Goal: Task Accomplishment & Management: Complete application form

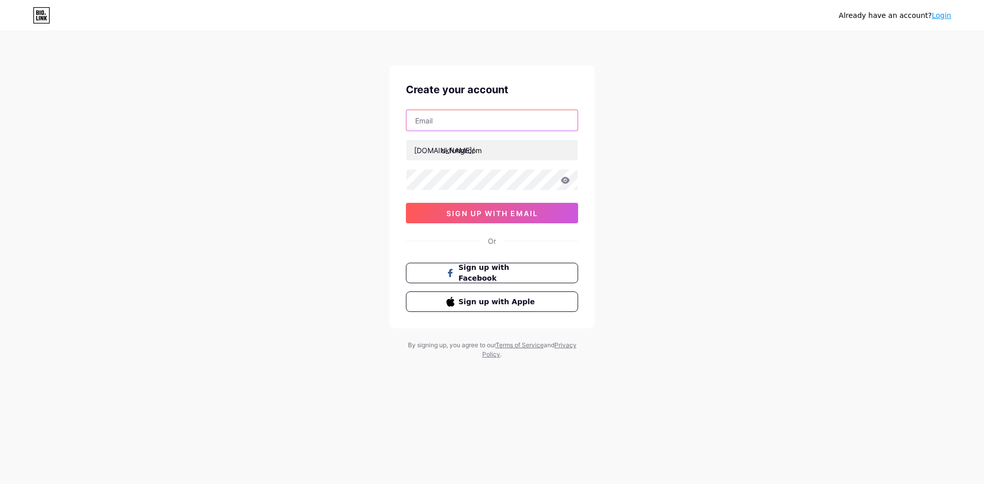
click at [470, 121] on input "text" at bounding box center [491, 120] width 171 height 20
type input "[EMAIL_ADDRESS][DOMAIN_NAME]"
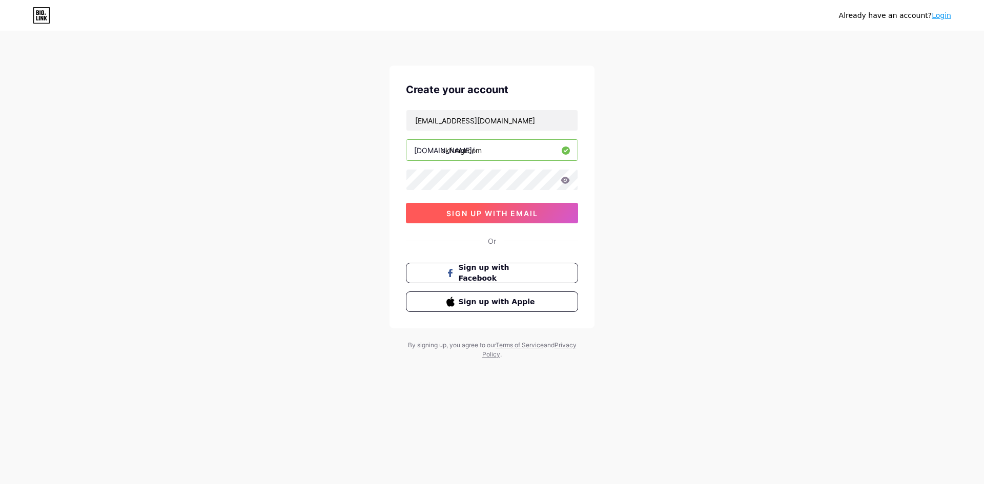
click at [468, 216] on span "sign up with email" at bounding box center [492, 213] width 92 height 9
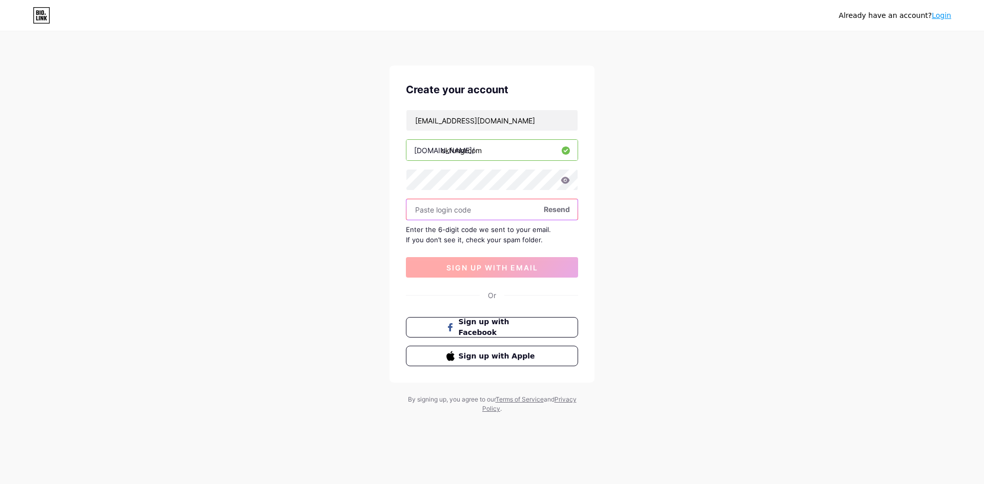
paste input "313295"
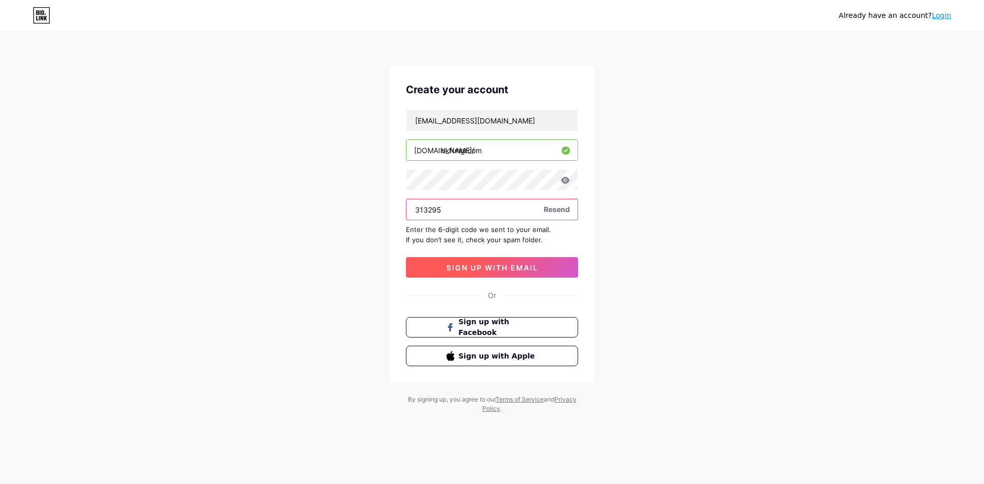
type input "313295"
click at [489, 271] on span "sign up with email" at bounding box center [492, 267] width 92 height 9
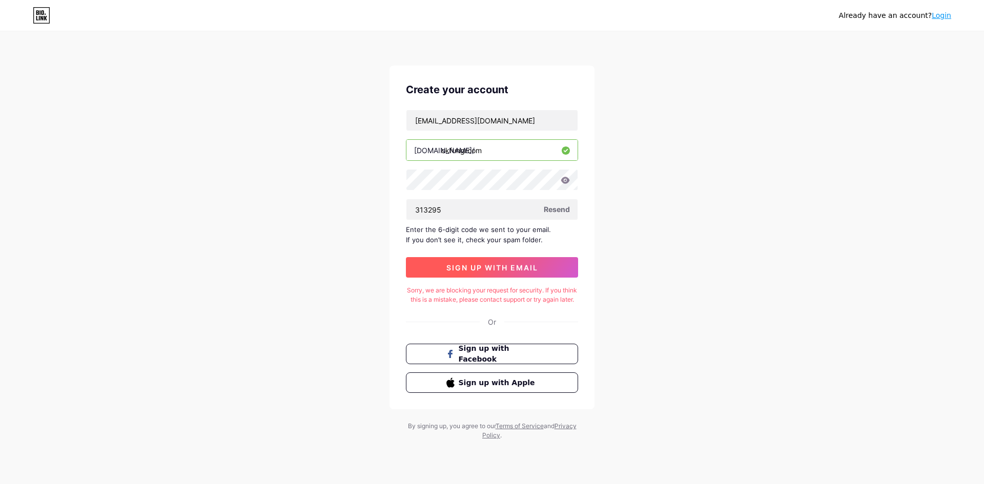
click at [496, 271] on span "sign up with email" at bounding box center [492, 267] width 92 height 9
click at [482, 271] on span "sign up with email" at bounding box center [492, 267] width 92 height 9
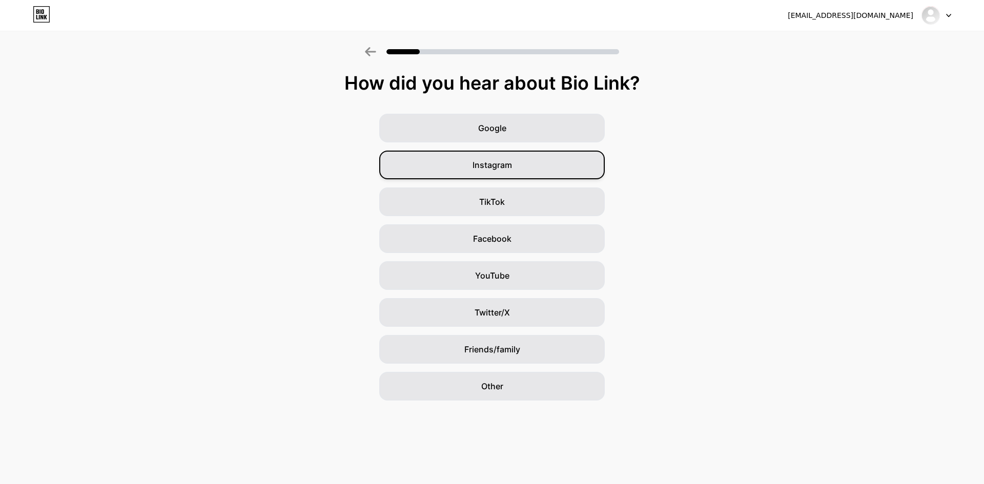
click at [478, 166] on span "Instagram" at bounding box center [491, 165] width 39 height 12
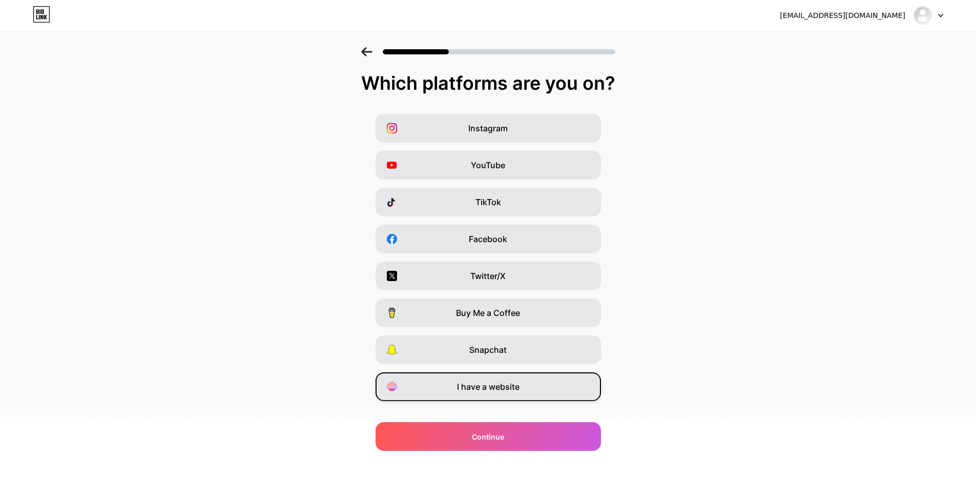
click at [492, 394] on div "I have a website" at bounding box center [488, 386] width 225 height 29
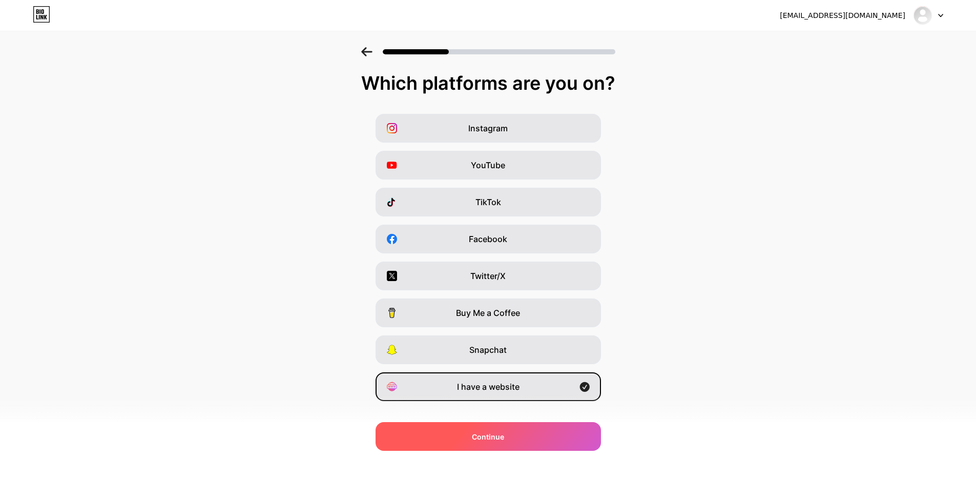
click at [494, 433] on span "Continue" at bounding box center [488, 436] width 32 height 11
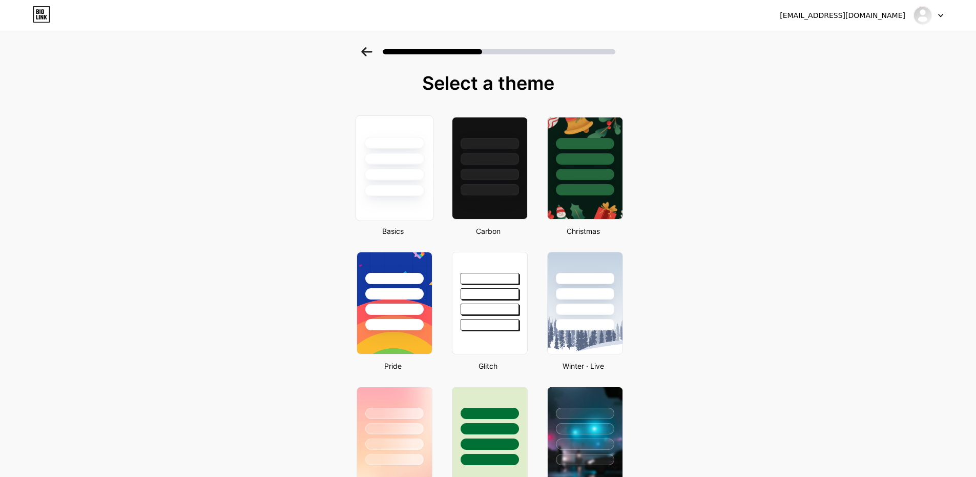
click at [424, 173] on div at bounding box center [394, 175] width 60 height 12
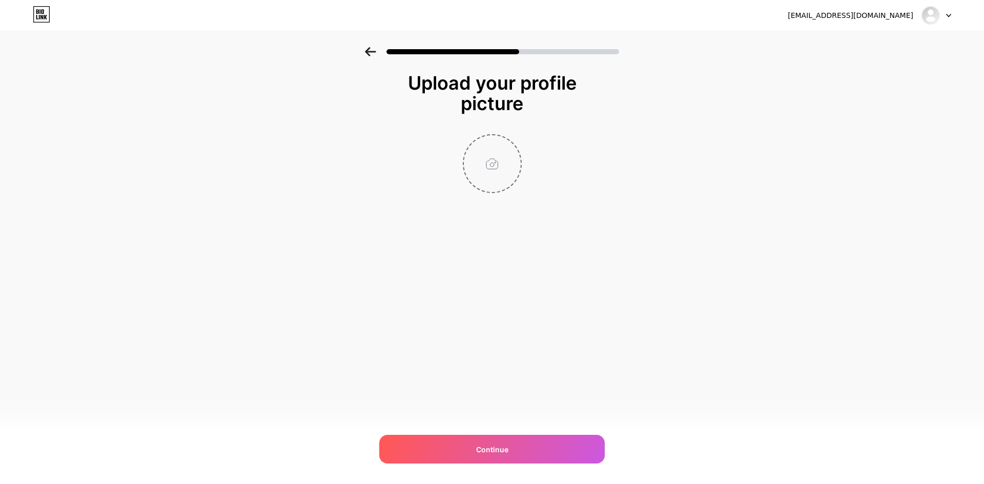
click at [492, 154] on input "file" at bounding box center [492, 163] width 57 height 57
type input "C:\fakepath\logo.jpg"
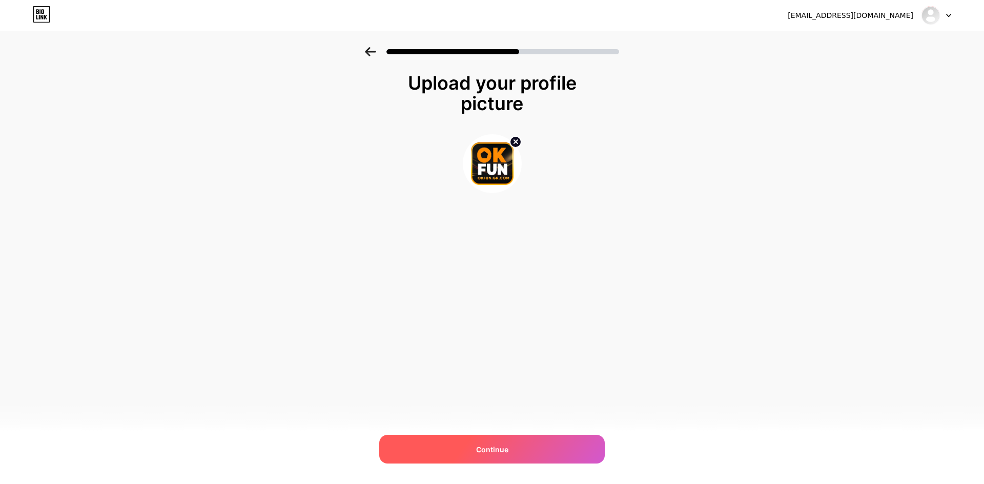
click at [514, 453] on div "Continue" at bounding box center [491, 449] width 225 height 29
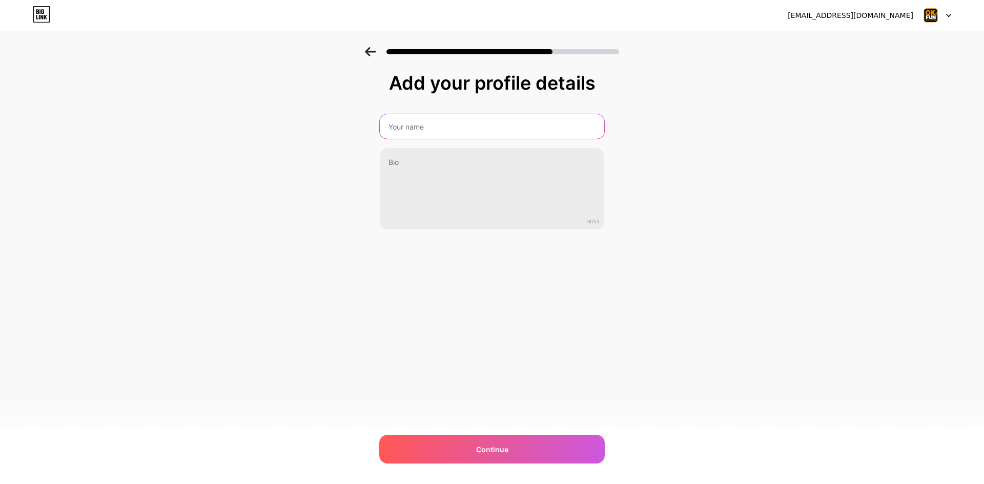
click at [415, 127] on input "text" at bounding box center [492, 126] width 224 height 25
type input "OKFUN"
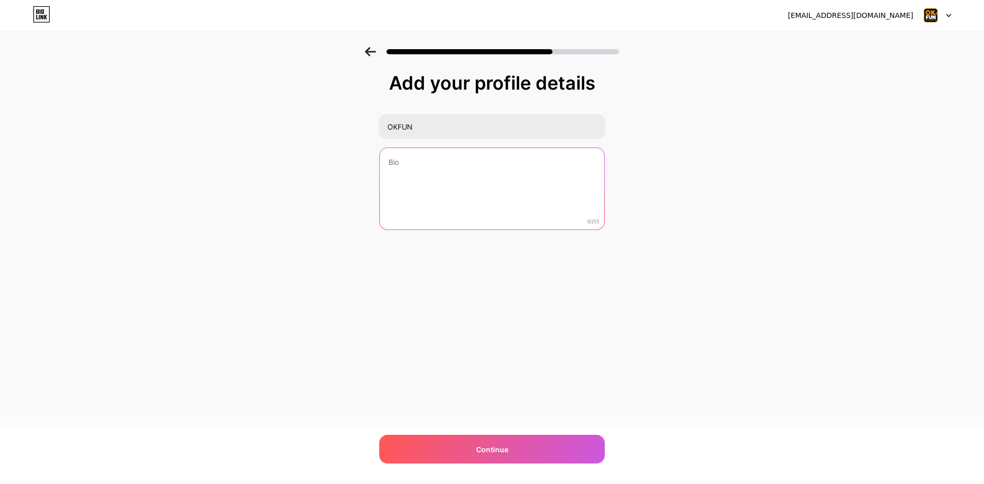
click at [425, 181] on textarea at bounding box center [492, 189] width 224 height 82
click at [456, 177] on textarea at bounding box center [492, 190] width 226 height 84
paste textarea "OKFUN – Link Truy Cập [PERSON_NAME] [PERSON_NAME] Thể [PERSON_NAME] Hàng Đầu #O…"
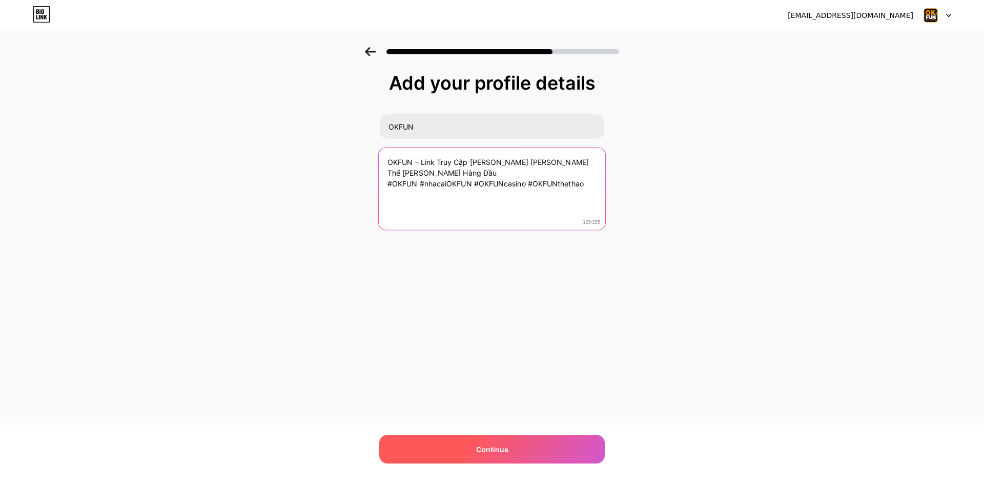
type textarea "OKFUN – Link Truy Cập [PERSON_NAME] [PERSON_NAME] Thể [PERSON_NAME] Hàng Đầu #O…"
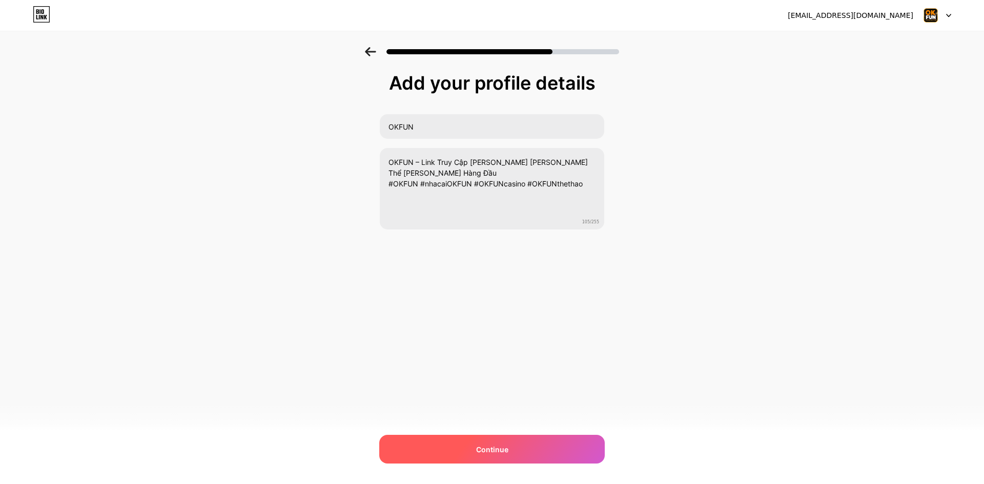
click at [485, 446] on span "Continue" at bounding box center [492, 449] width 32 height 11
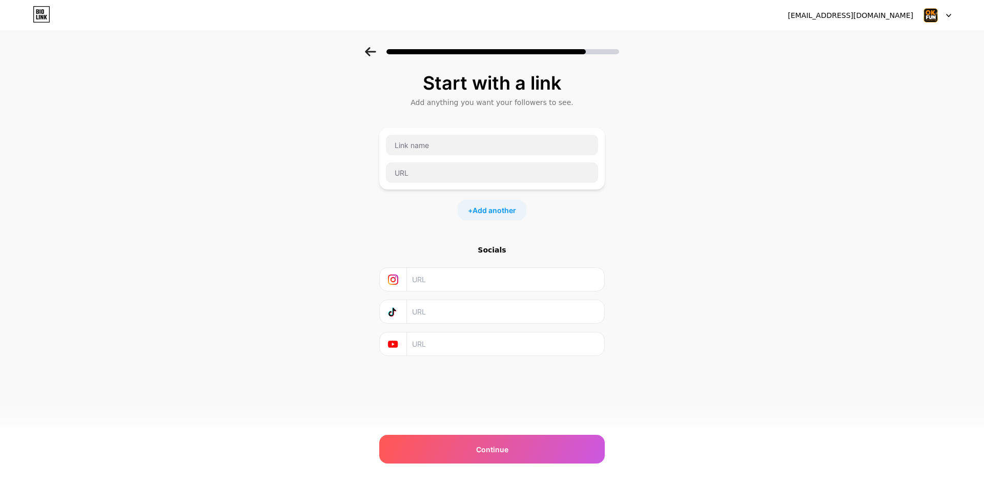
click at [428, 161] on div at bounding box center [491, 158] width 213 height 49
click at [428, 168] on input "text" at bounding box center [492, 172] width 212 height 20
click at [396, 166] on input "text" at bounding box center [492, 172] width 212 height 20
paste input "[URL][DOMAIN_NAME]"
type input "[URL][DOMAIN_NAME]"
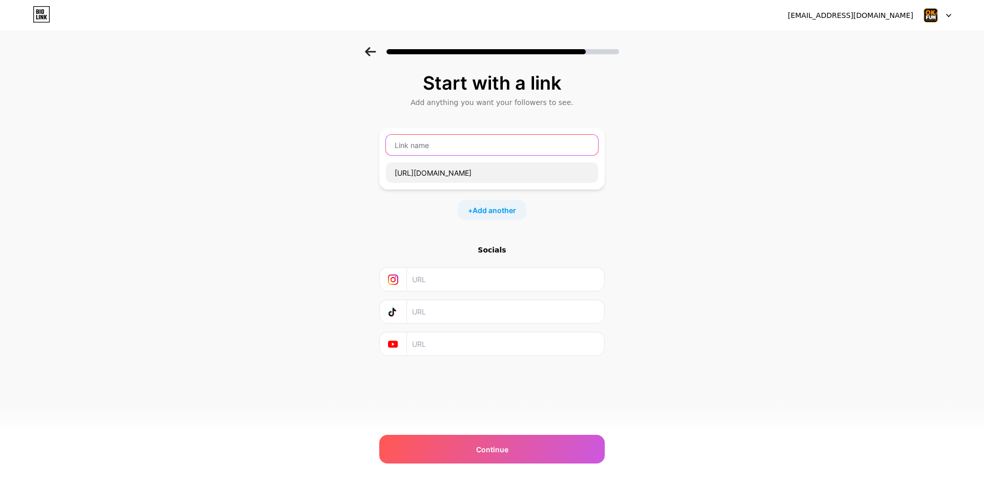
click at [418, 141] on input "text" at bounding box center [492, 145] width 212 height 20
click at [415, 149] on input "text" at bounding box center [492, 145] width 212 height 20
paste input "OKFUN"
type input "OKFUN"
click at [437, 283] on input "text" at bounding box center [505, 279] width 186 height 23
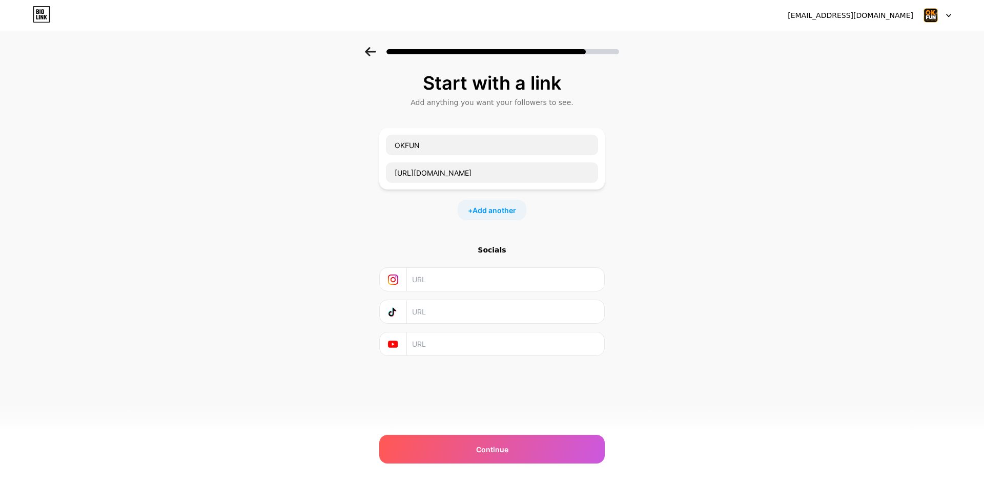
click at [434, 278] on input "text" at bounding box center [505, 279] width 186 height 23
paste input "[URL][DOMAIN_NAME]"
type input "[URL][DOMAIN_NAME]"
click at [439, 311] on input "text" at bounding box center [505, 311] width 186 height 23
click at [440, 345] on input "text" at bounding box center [505, 344] width 186 height 23
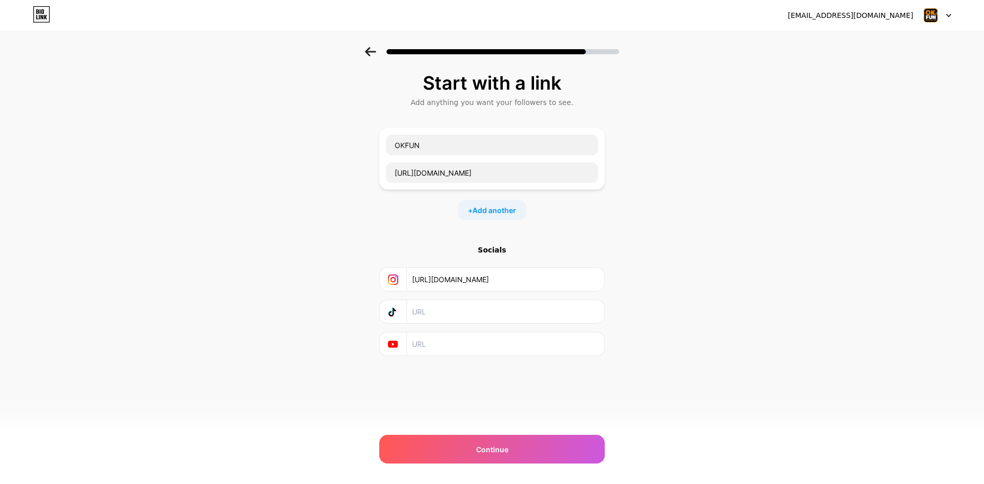
click at [451, 342] on input "text" at bounding box center [505, 344] width 186 height 23
paste input "[URL][DOMAIN_NAME]"
type input "[URL][DOMAIN_NAME]"
click at [495, 210] on span "Add another" at bounding box center [494, 210] width 44 height 11
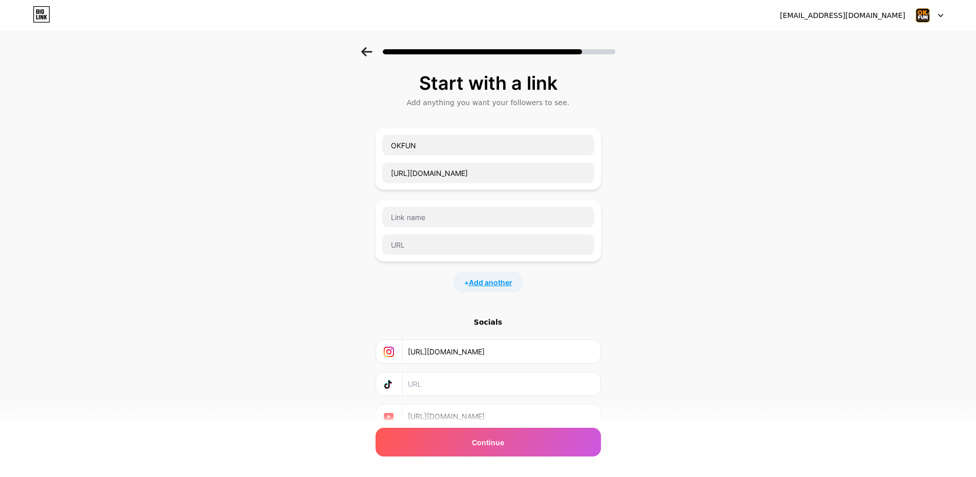
click at [479, 283] on span "Add another" at bounding box center [491, 282] width 44 height 11
click at [490, 357] on span "Add another" at bounding box center [491, 353] width 44 height 11
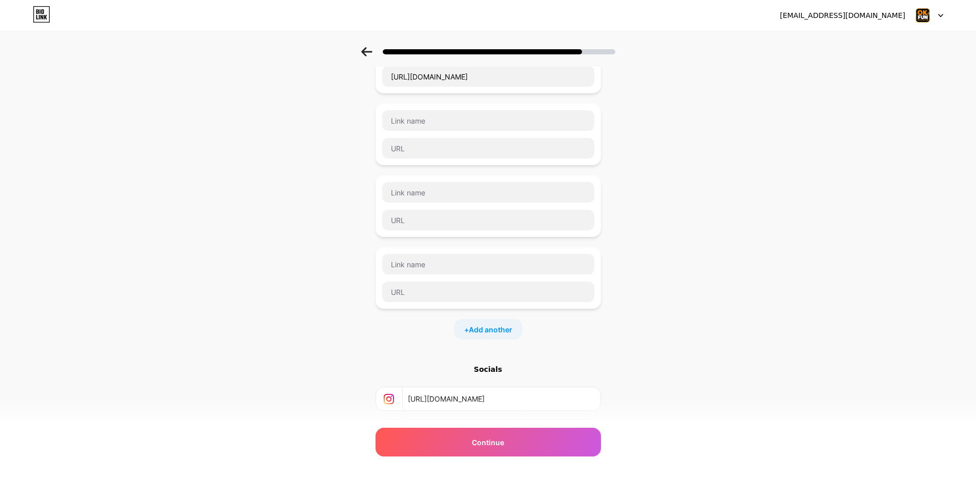
scroll to position [91, 0]
drag, startPoint x: 971, startPoint y: 179, endPoint x: 976, endPoint y: 227, distance: 47.9
click at [976, 227] on div "Start with a link Add anything you want your followers to see. OKFUN [URL][DOMA…" at bounding box center [488, 243] width 976 height 575
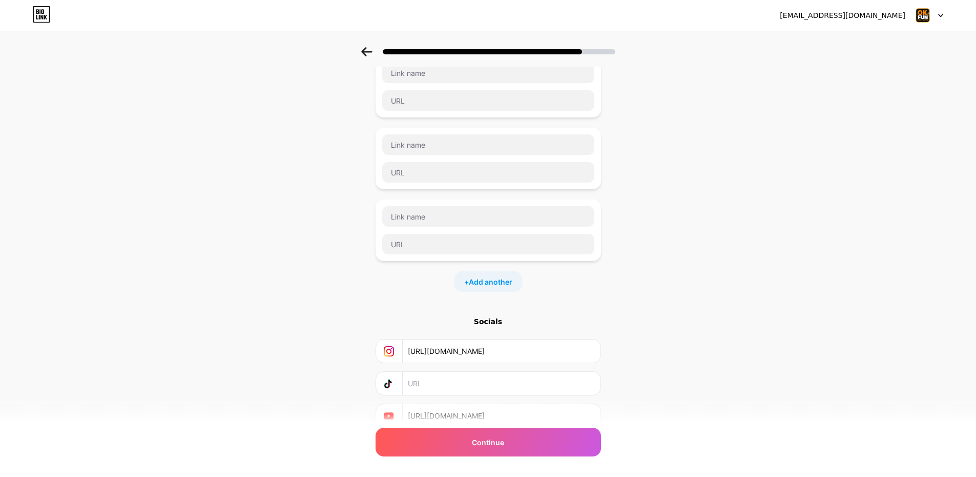
scroll to position [143, 0]
click at [484, 282] on span "Add another" at bounding box center [491, 282] width 44 height 11
click at [492, 362] on div "+ Add another" at bounding box center [488, 353] width 69 height 20
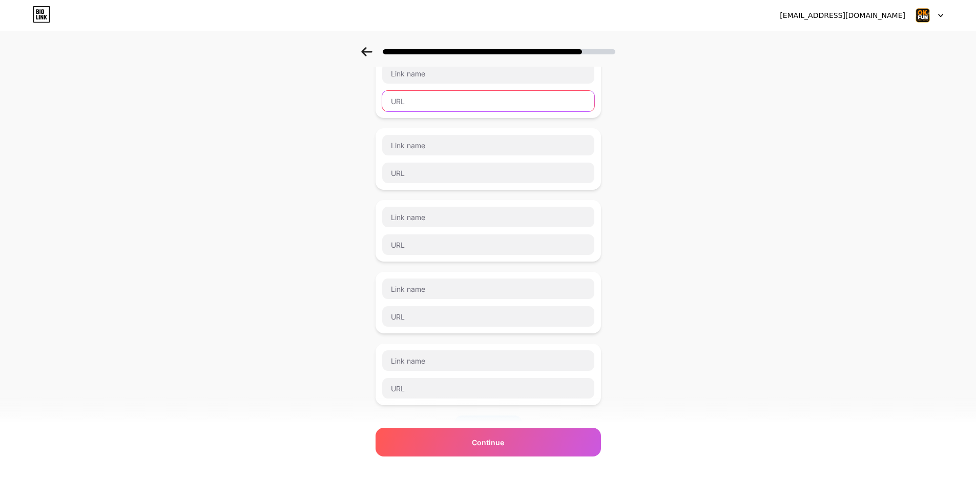
click at [449, 109] on input "text" at bounding box center [488, 101] width 212 height 20
click at [409, 100] on input "text" at bounding box center [488, 101] width 212 height 20
paste input "[URL][DOMAIN_NAME]"
click at [445, 99] on input "[URL][DOMAIN_NAME]" at bounding box center [488, 101] width 212 height 20
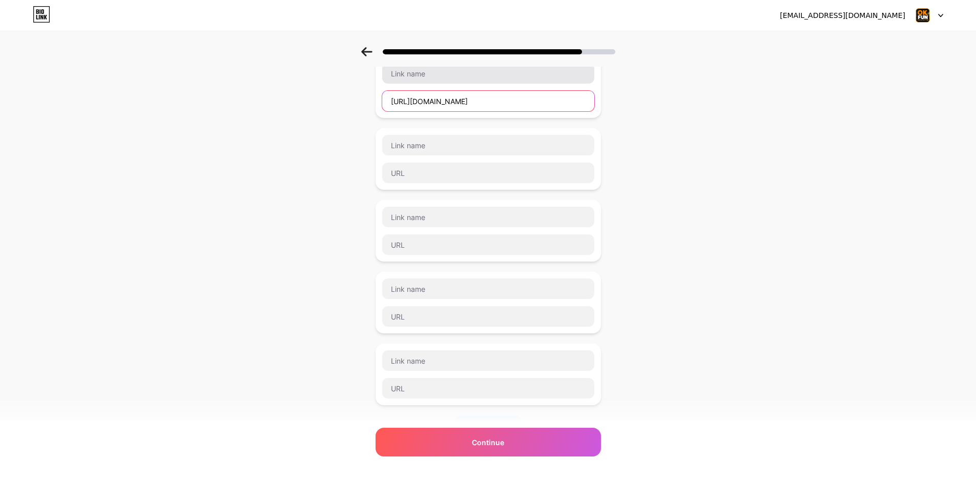
type input "[URL][DOMAIN_NAME]"
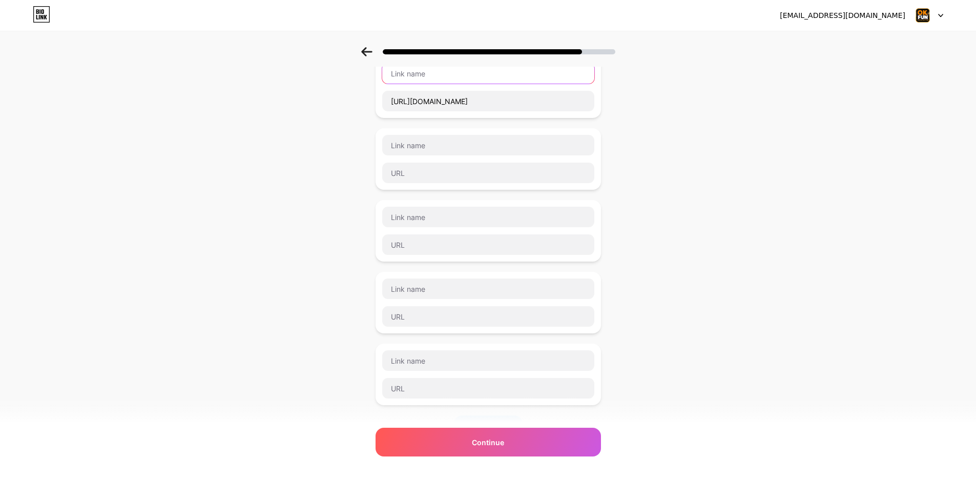
click at [435, 75] on input "text" at bounding box center [488, 73] width 212 height 20
paste input "linkedin"
type input "linkedin"
click at [417, 167] on input "text" at bounding box center [488, 172] width 212 height 20
click at [414, 174] on input "text" at bounding box center [488, 172] width 212 height 20
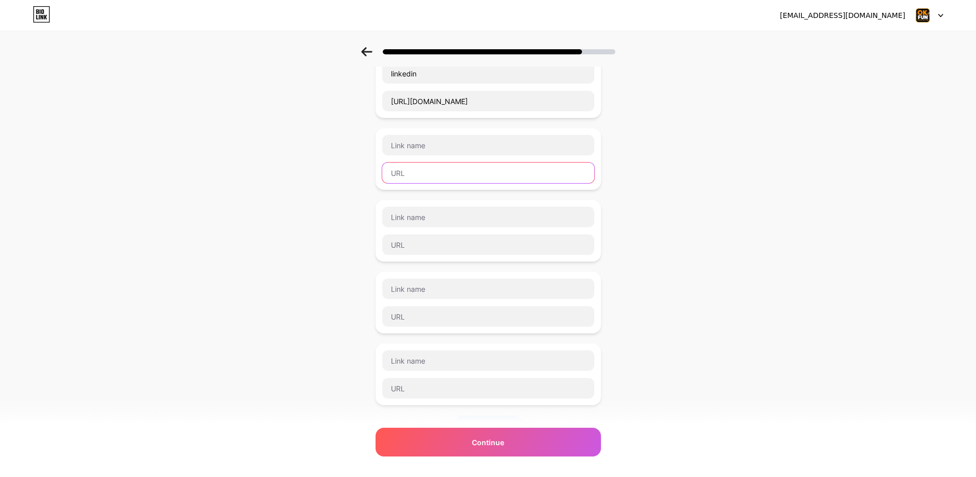
paste input "[URL][DOMAIN_NAME]"
click at [433, 174] on input "[URL][DOMAIN_NAME]" at bounding box center [488, 172] width 212 height 20
click at [445, 170] on input "[URL][DOMAIN_NAME]" at bounding box center [488, 172] width 212 height 20
type input "[URL][DOMAIN_NAME]"
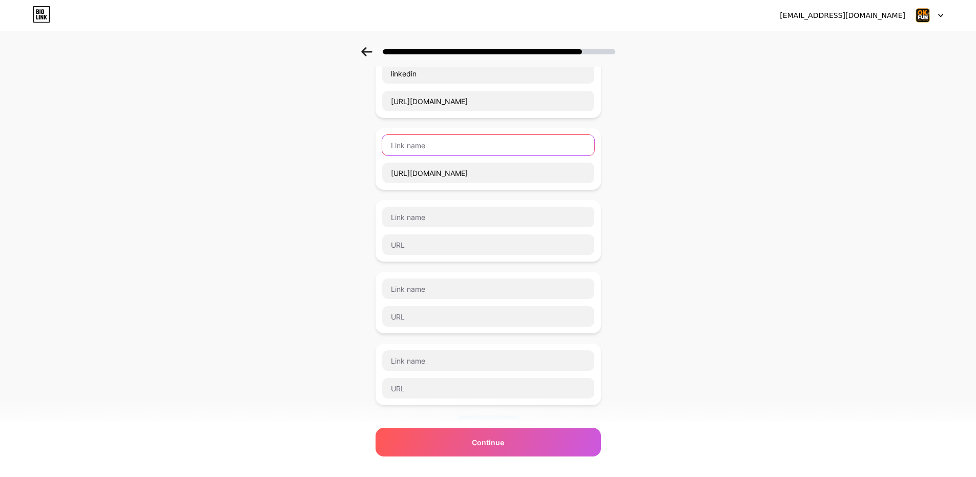
click at [435, 148] on input "text" at bounding box center [488, 145] width 212 height 20
paste input "pinterest"
type input "pinterest"
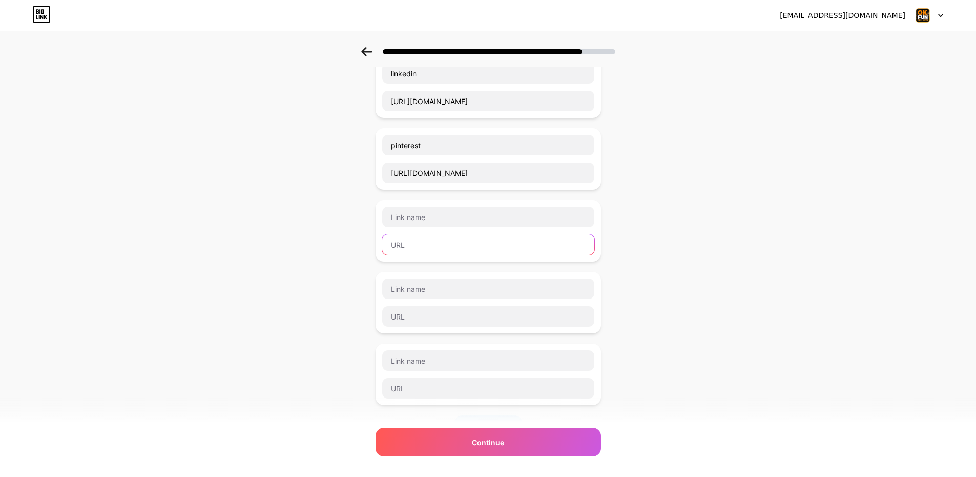
click at [431, 246] on input "text" at bounding box center [488, 244] width 212 height 20
drag, startPoint x: 412, startPoint y: 243, endPoint x: 414, endPoint y: 250, distance: 6.5
click at [412, 243] on input "text" at bounding box center [488, 244] width 212 height 20
paste input "[URL][DOMAIN_NAME]"
click at [429, 240] on input "[URL][DOMAIN_NAME]" at bounding box center [488, 244] width 212 height 20
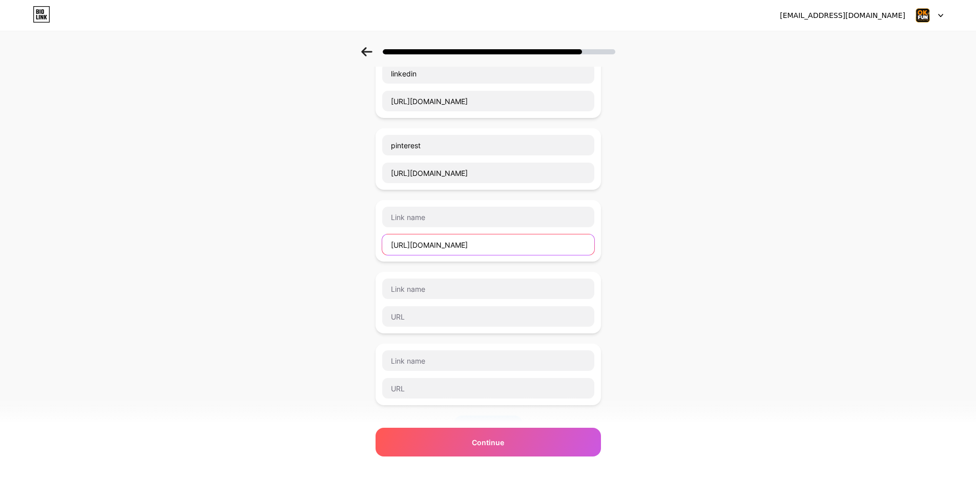
click at [429, 240] on input "[URL][DOMAIN_NAME]" at bounding box center [488, 244] width 212 height 20
type input "[URL][DOMAIN_NAME]"
click at [430, 220] on input "text" at bounding box center [488, 216] width 212 height 20
paste input "vimeo"
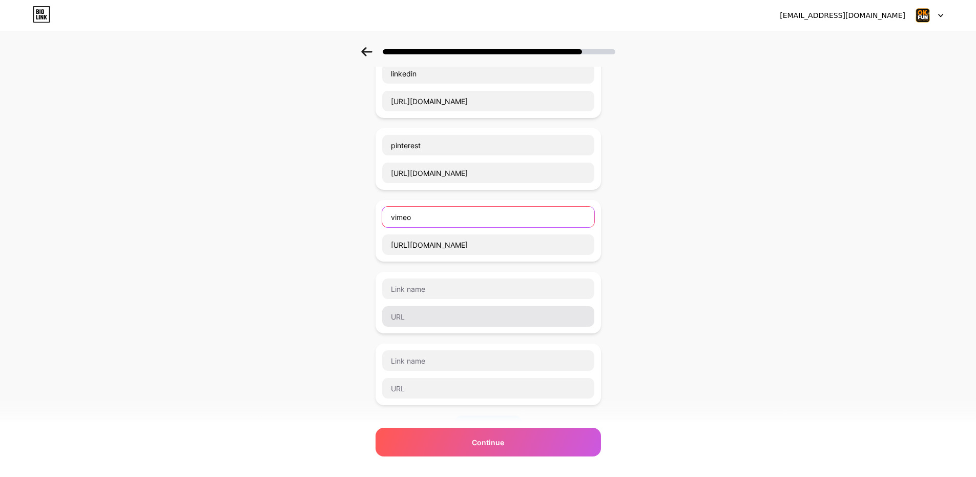
type input "vimeo"
click at [408, 314] on input "text" at bounding box center [488, 316] width 212 height 20
click at [417, 317] on input "text" at bounding box center [488, 316] width 212 height 20
paste input "[URL][DOMAIN_NAME]"
click at [436, 319] on input "[URL][DOMAIN_NAME]" at bounding box center [488, 316] width 212 height 20
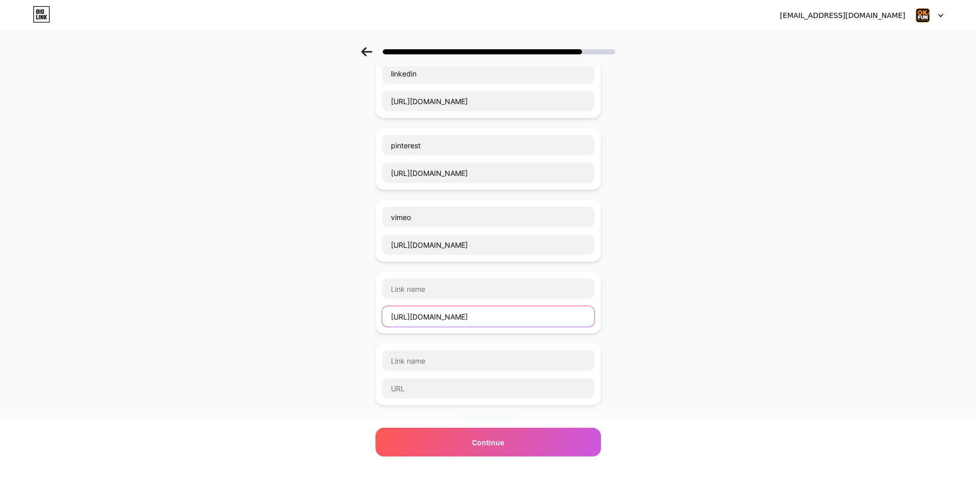
click at [436, 319] on input "[URL][DOMAIN_NAME]" at bounding box center [488, 316] width 212 height 20
type input "[URL][DOMAIN_NAME]"
click at [428, 287] on input "text" at bounding box center [488, 288] width 212 height 20
paste input "github"
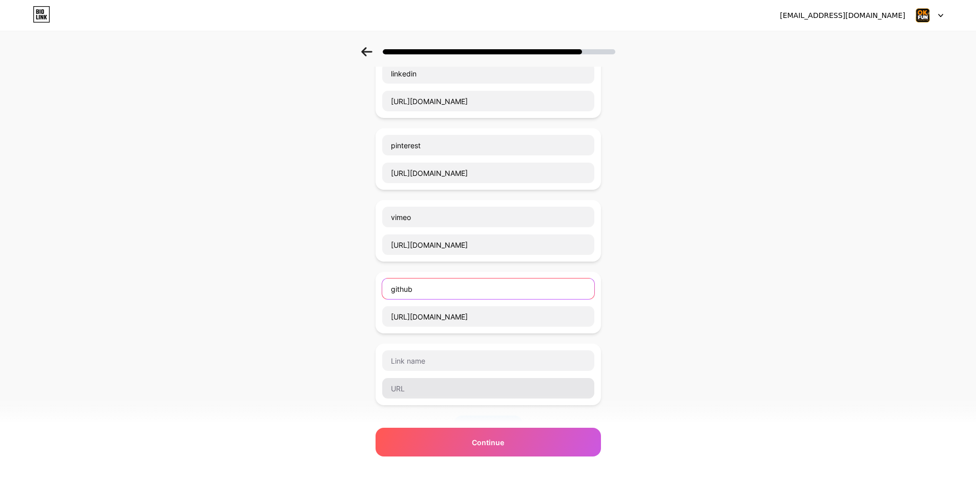
type input "github"
click at [412, 384] on input "text" at bounding box center [488, 388] width 212 height 20
click at [407, 388] on input "text" at bounding box center [488, 388] width 212 height 20
paste input "[URL][DOMAIN_NAME]"
click at [427, 391] on input "[URL][DOMAIN_NAME]" at bounding box center [488, 388] width 212 height 20
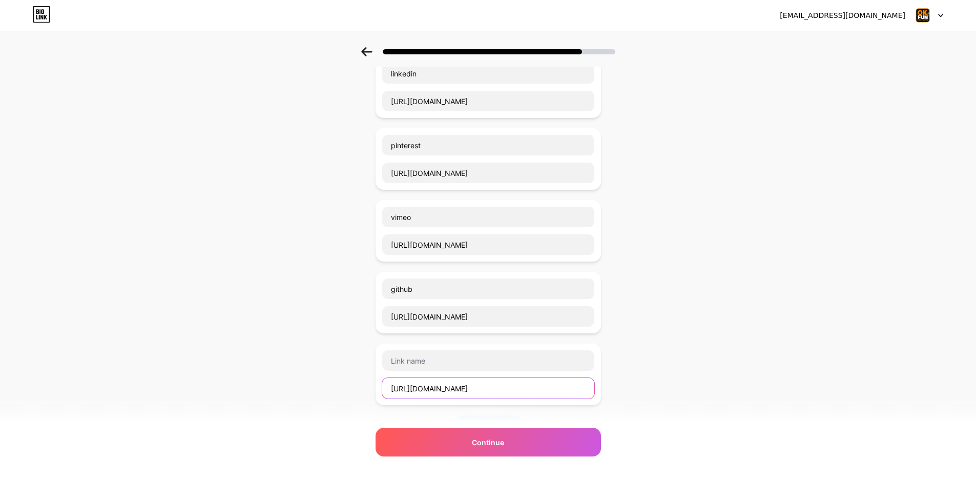
click at [427, 391] on input "[URL][DOMAIN_NAME]" at bounding box center [488, 388] width 212 height 20
type input "[URL][DOMAIN_NAME]"
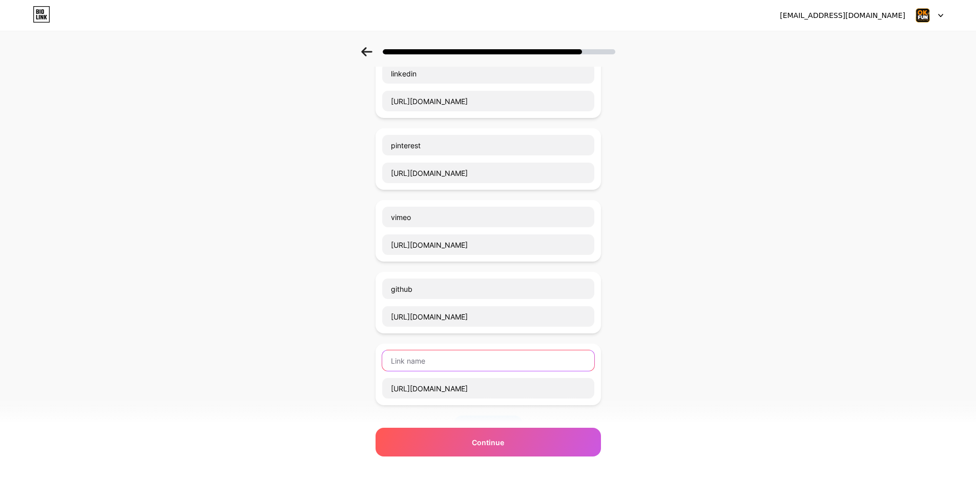
click at [433, 356] on input "text" at bounding box center [488, 360] width 212 height 20
paste input "gitlab"
type input "gitlab"
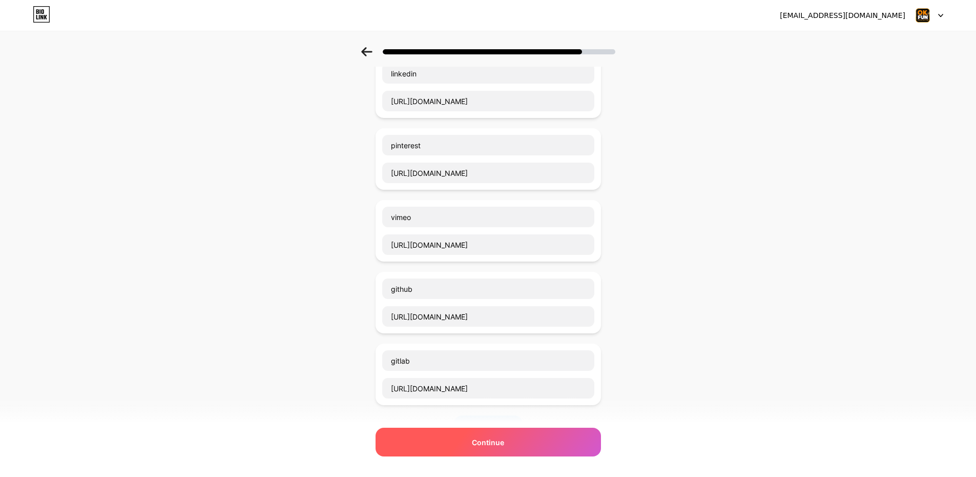
click at [476, 428] on div "Continue" at bounding box center [488, 441] width 225 height 29
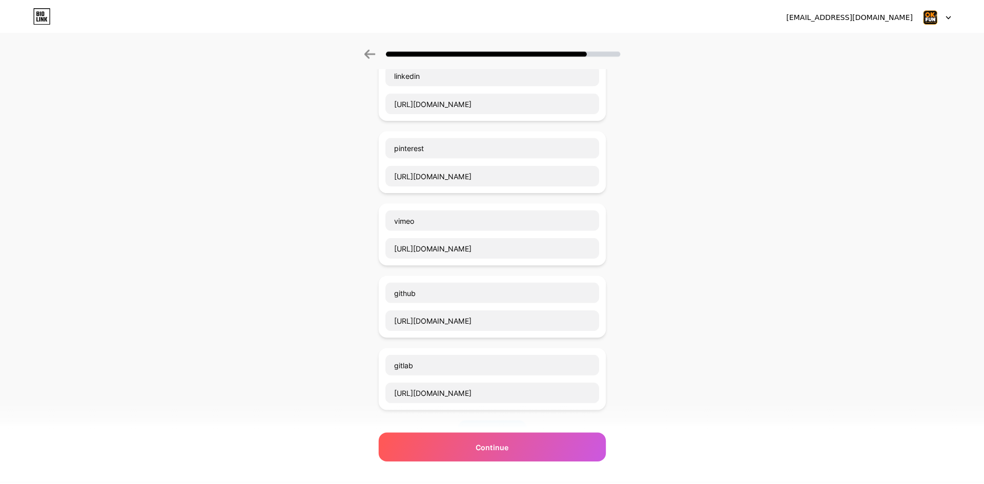
scroll to position [0, 0]
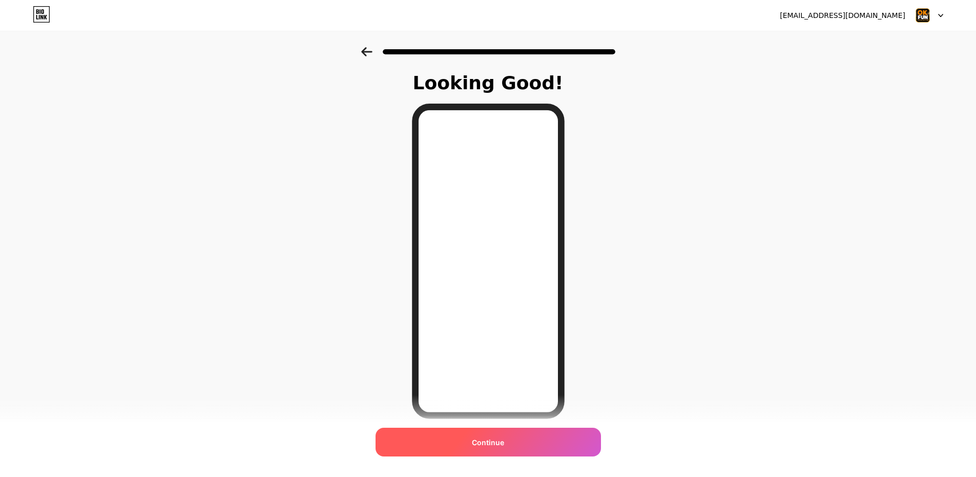
click at [511, 439] on div "Continue" at bounding box center [488, 441] width 225 height 29
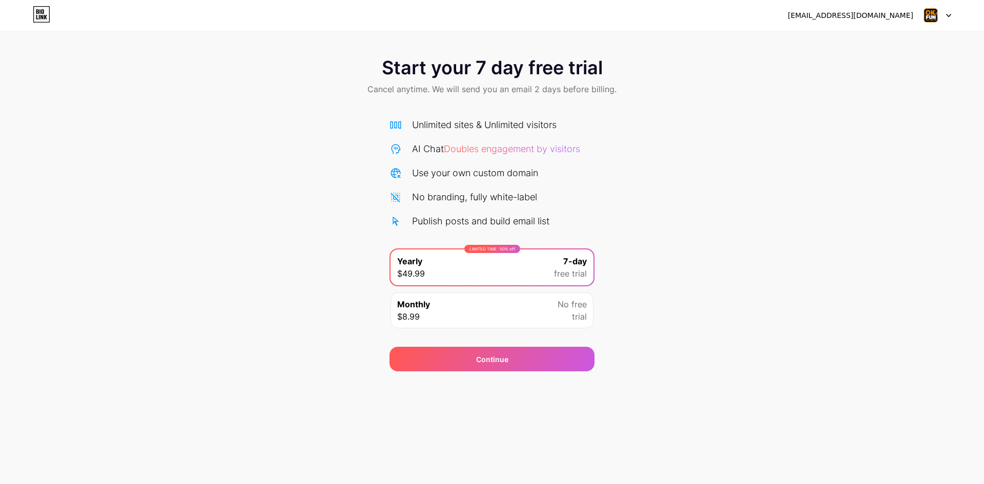
click at [469, 372] on div "[EMAIL_ADDRESS][DOMAIN_NAME] Logout Link Copied Start your 7 day free trial Can…" at bounding box center [492, 242] width 984 height 484
click at [469, 361] on div "Continue" at bounding box center [491, 359] width 205 height 25
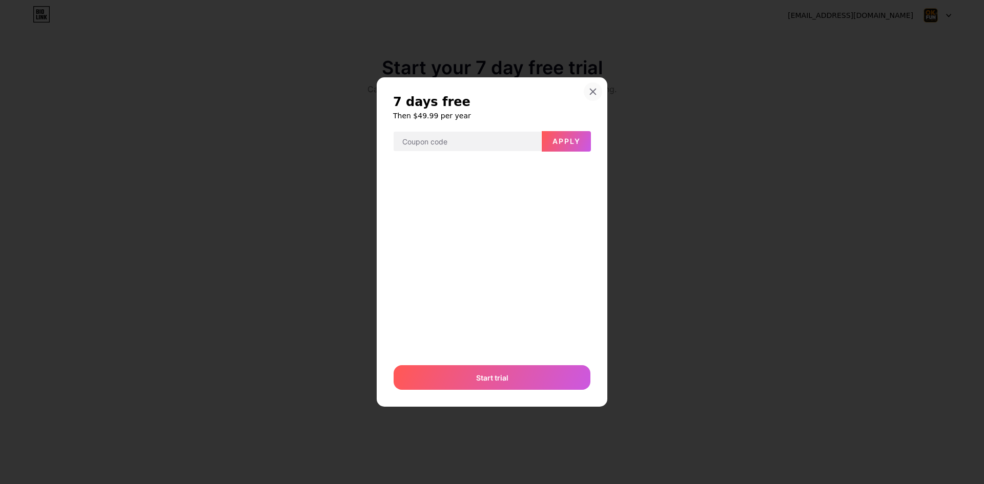
click at [594, 86] on div at bounding box center [593, 91] width 18 height 18
